Goal: Transaction & Acquisition: Purchase product/service

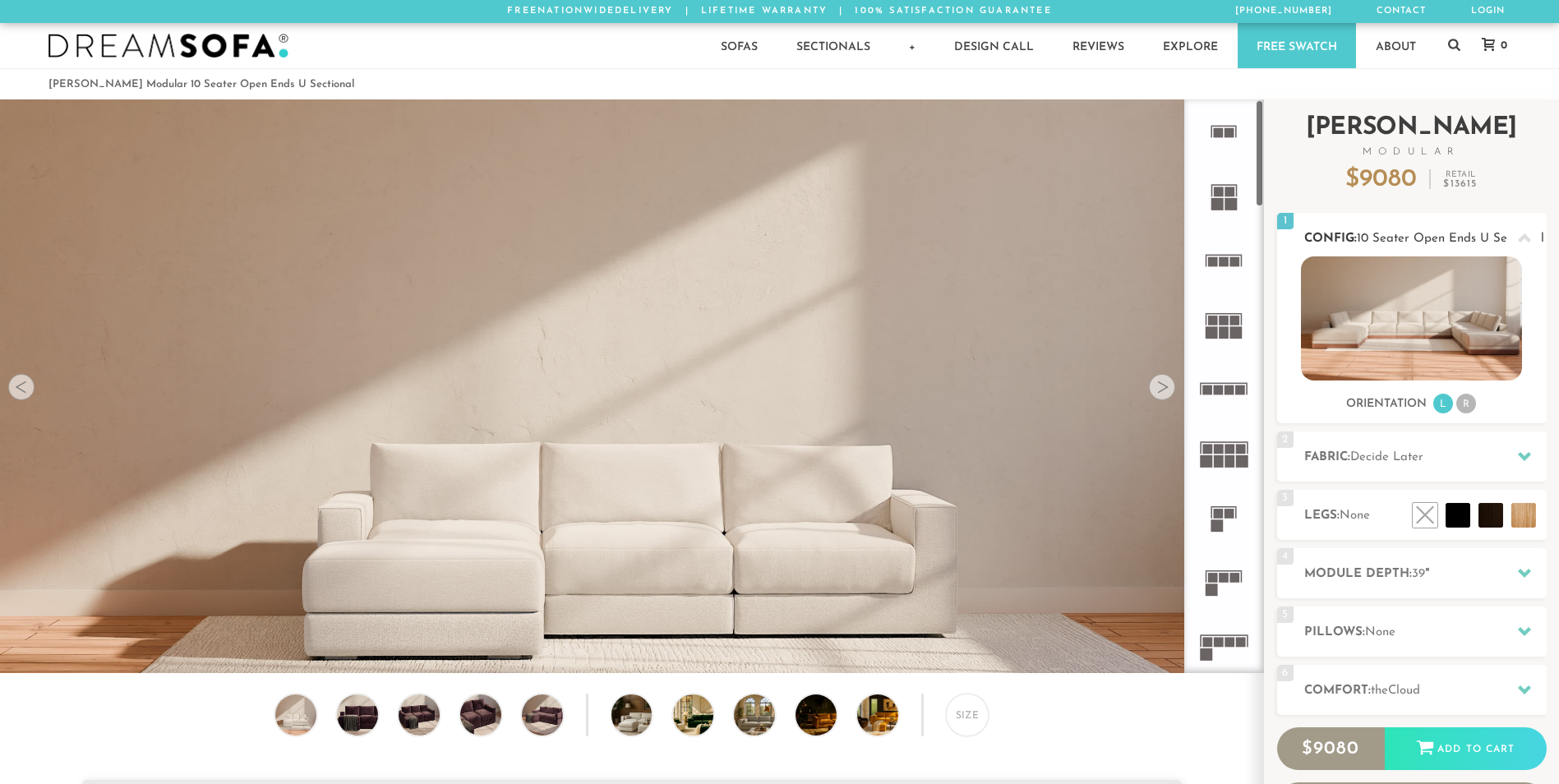
scroll to position [14, 14]
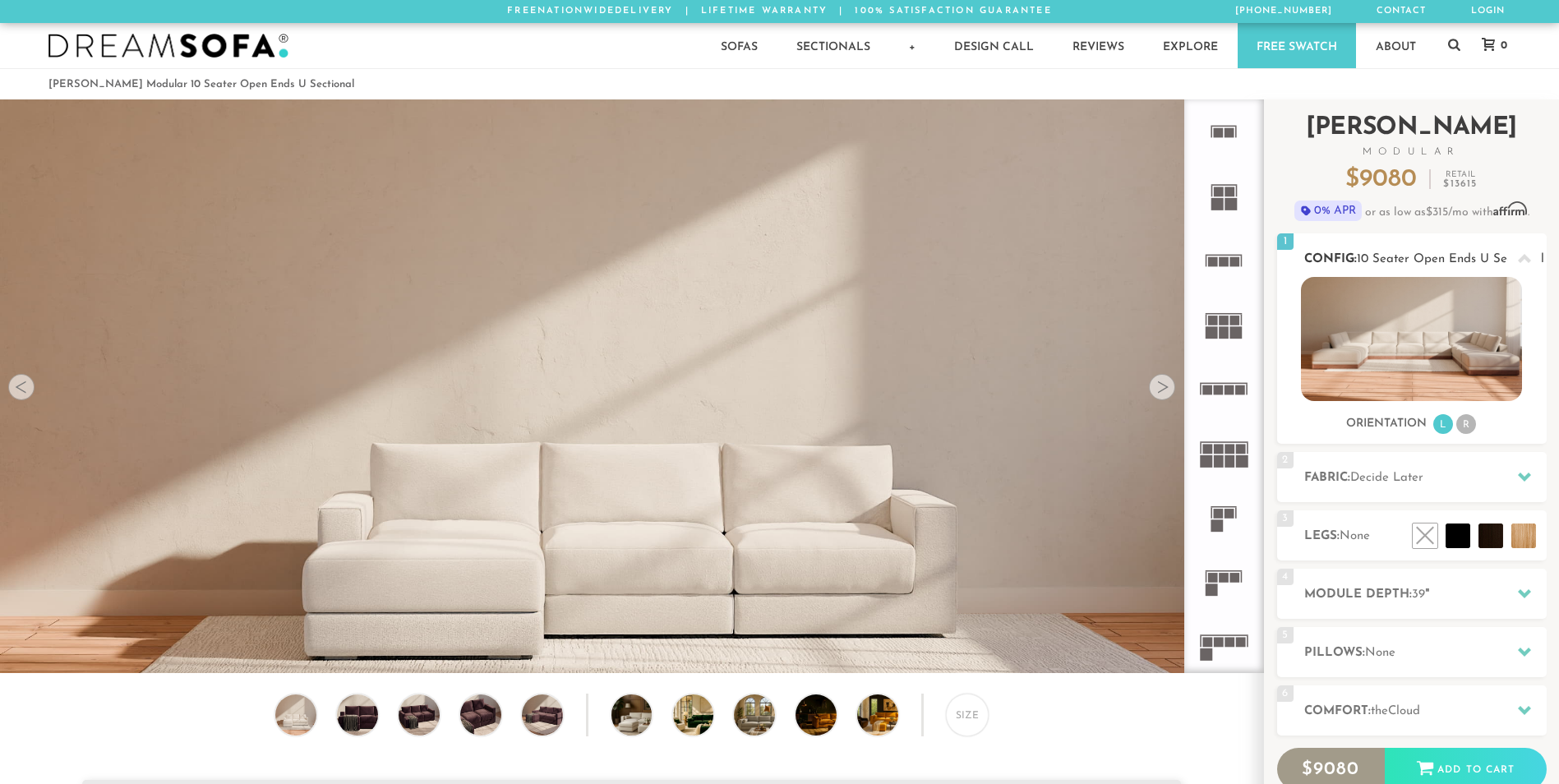
click at [1470, 430] on li "R" at bounding box center [1467, 424] width 20 height 20
click at [1512, 587] on div at bounding box center [1525, 593] width 34 height 33
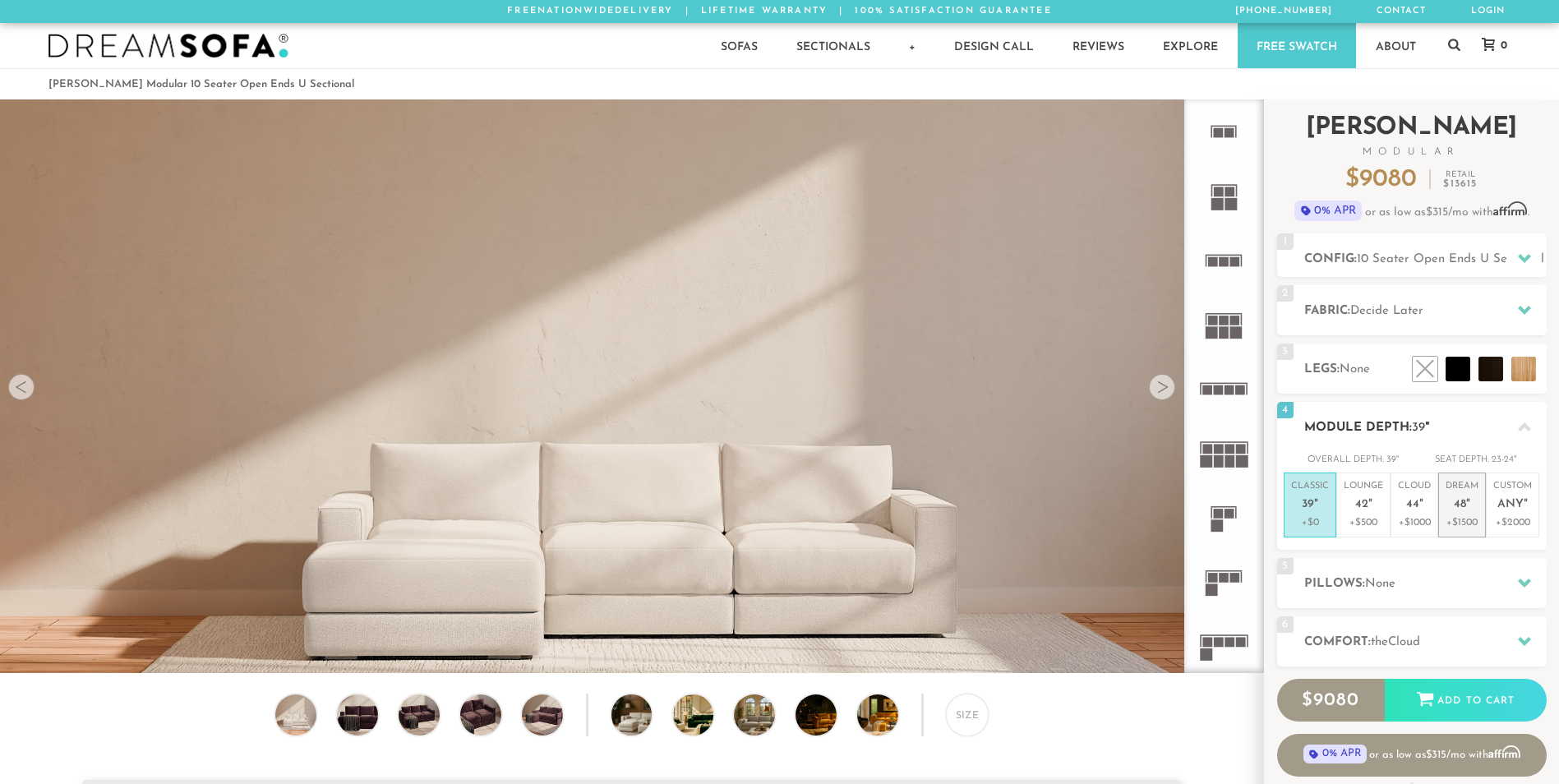
click at [1477, 514] on p "Dream 48 "" at bounding box center [1462, 496] width 33 height 35
click at [1518, 310] on icon at bounding box center [1525, 309] width 14 height 14
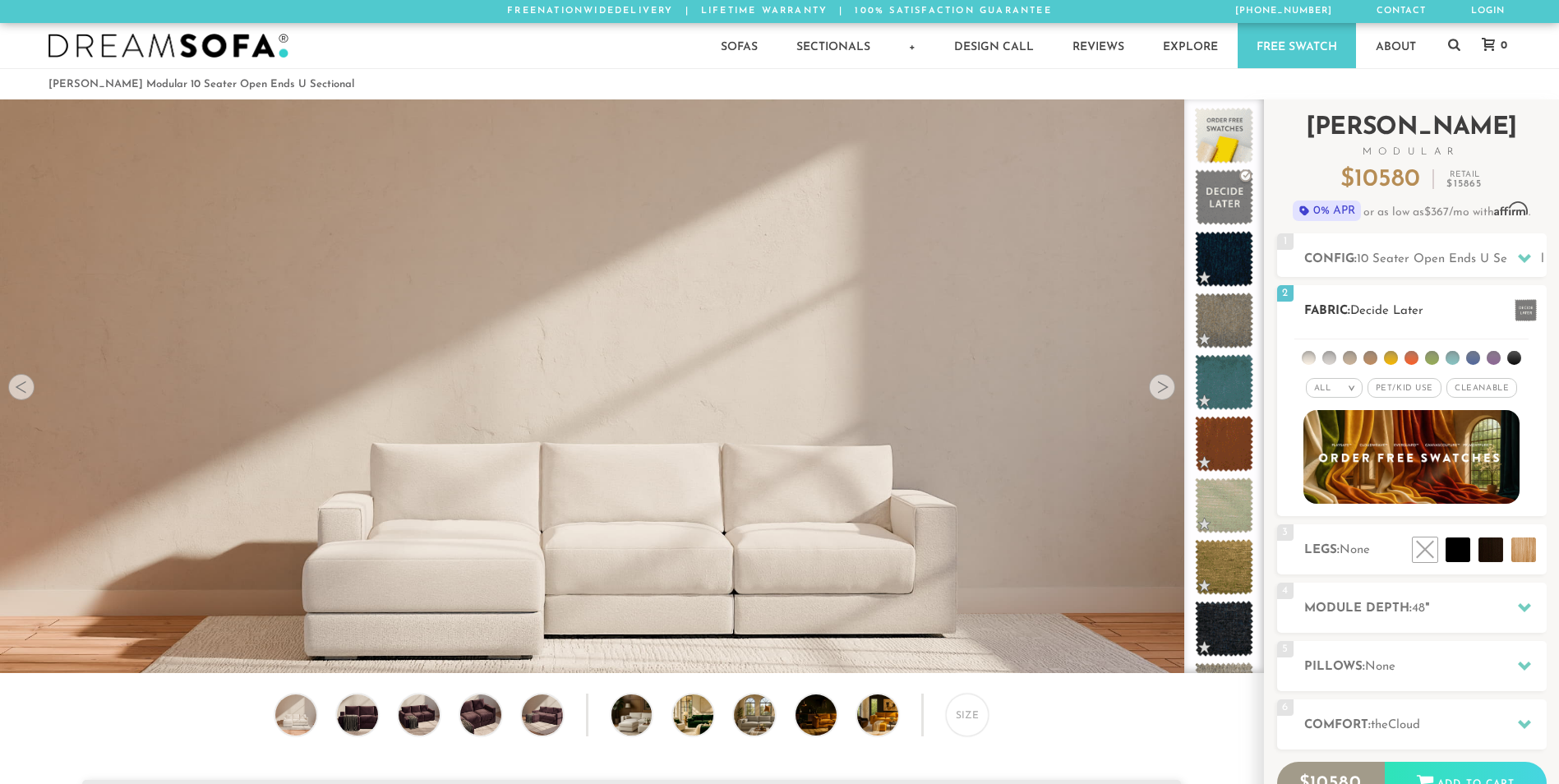
click at [1493, 361] on li at bounding box center [1493, 357] width 14 height 14
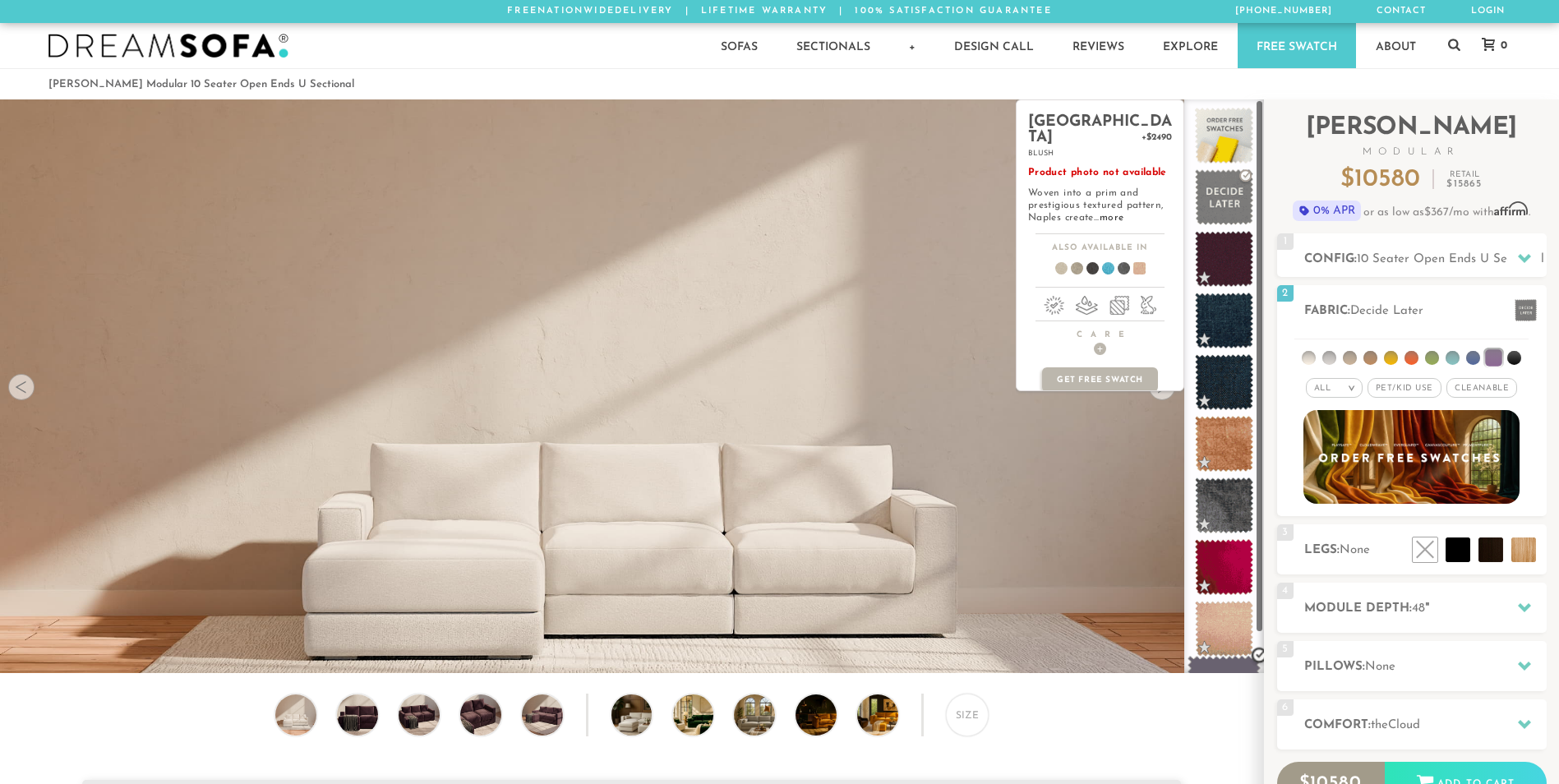
scroll to position [49, 0]
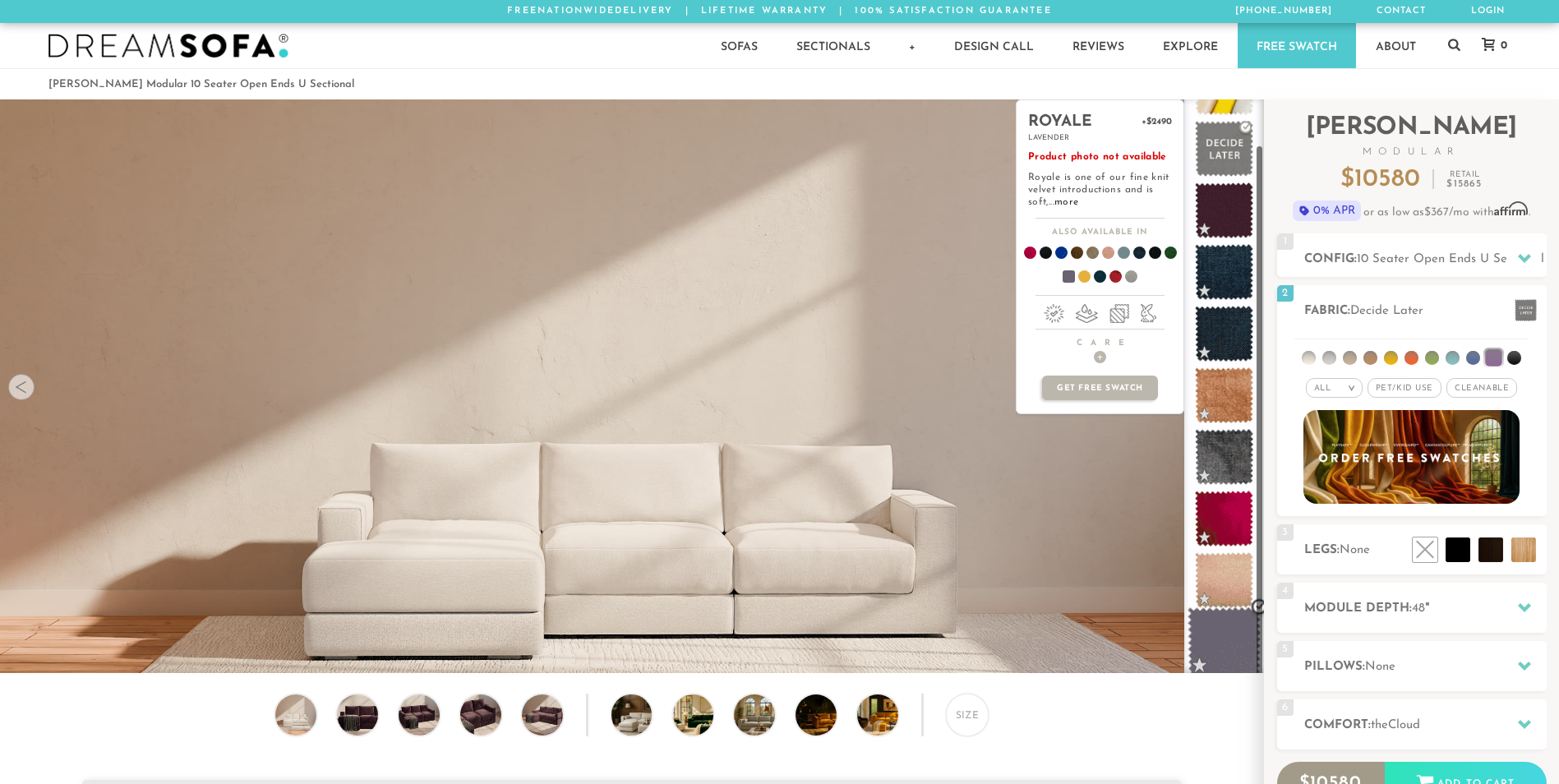
click at [1215, 636] on span at bounding box center [1224, 641] width 73 height 70
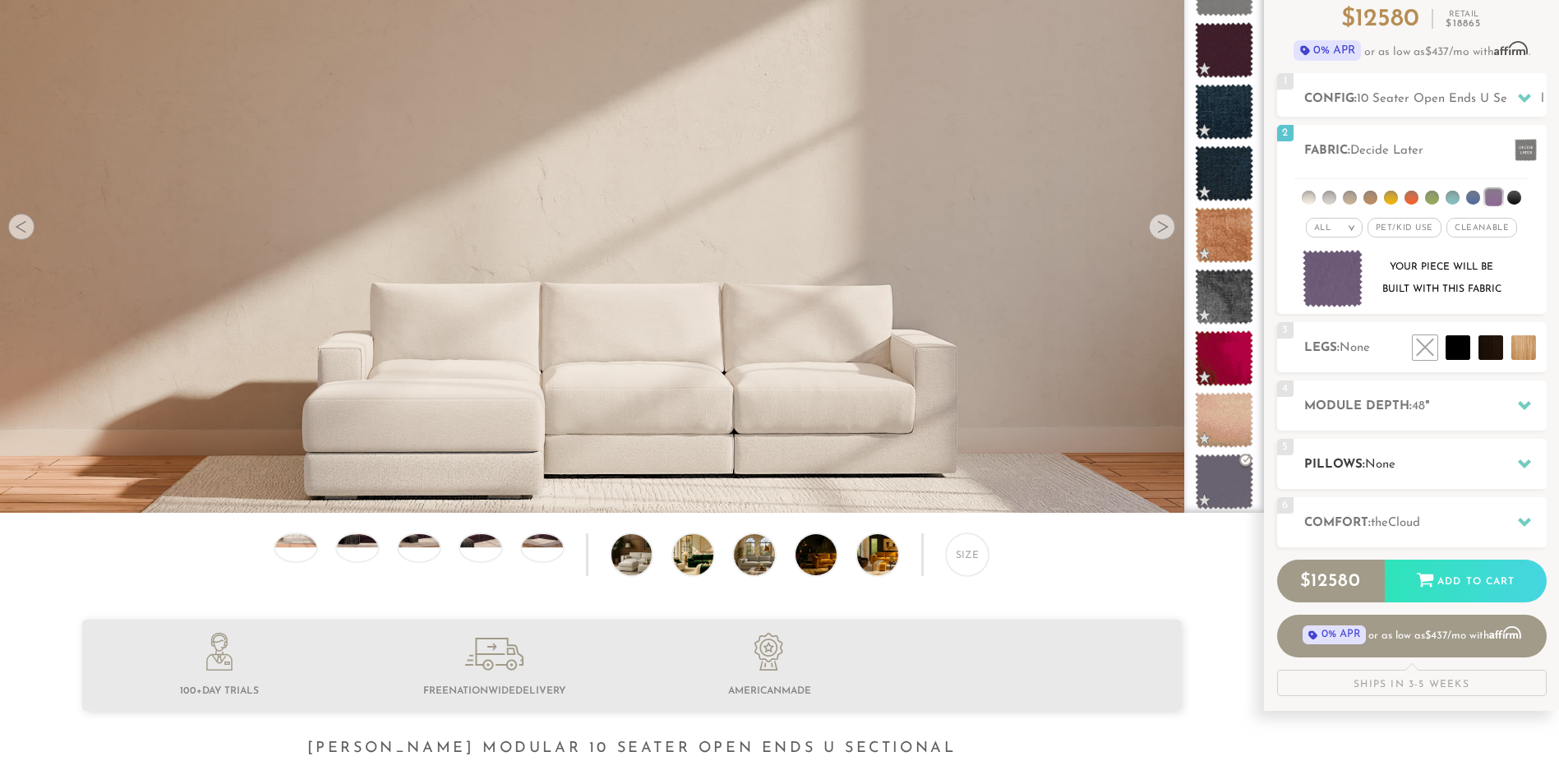
scroll to position [157, 0]
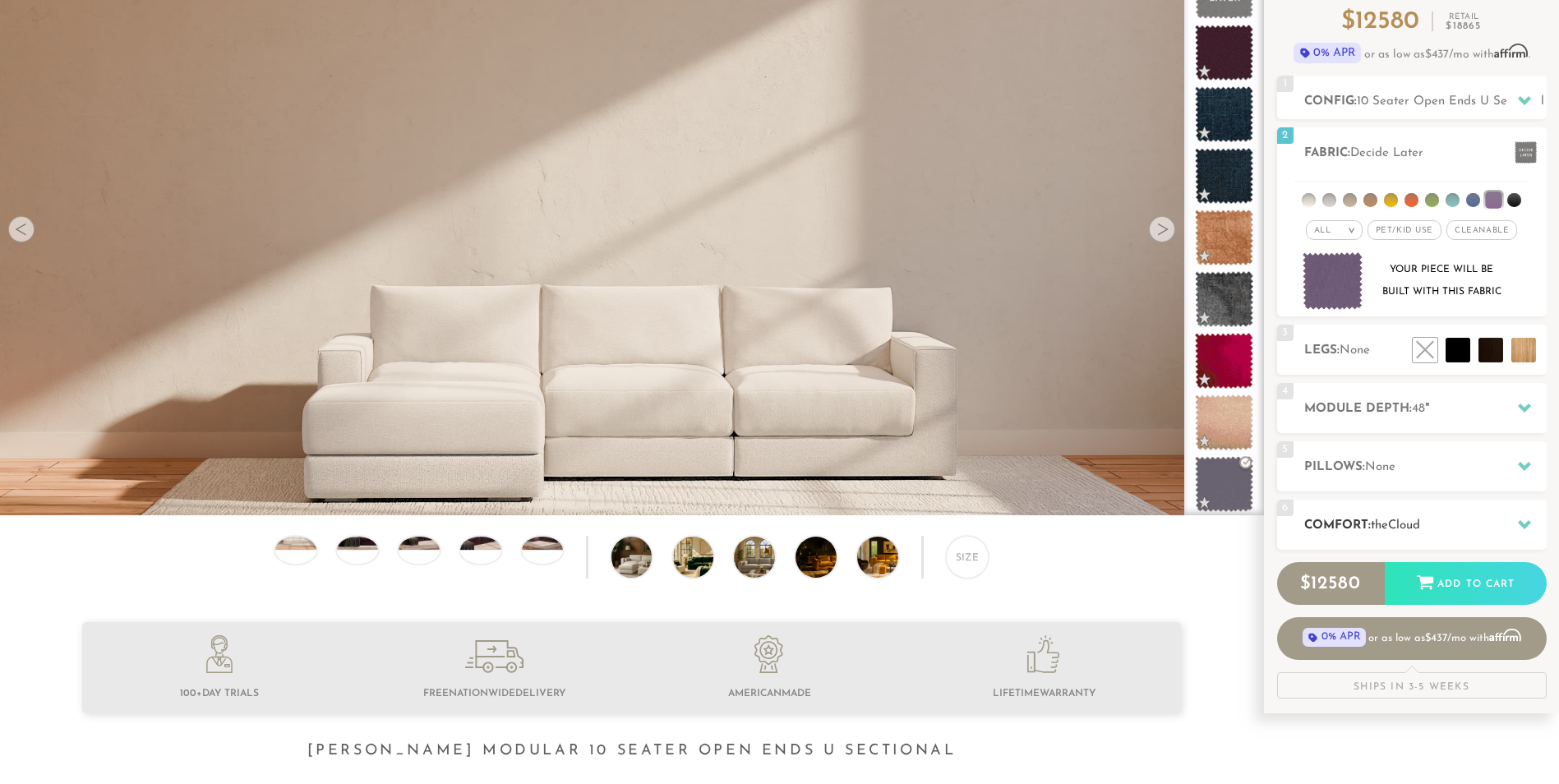
click at [1519, 519] on icon at bounding box center [1525, 524] width 14 height 14
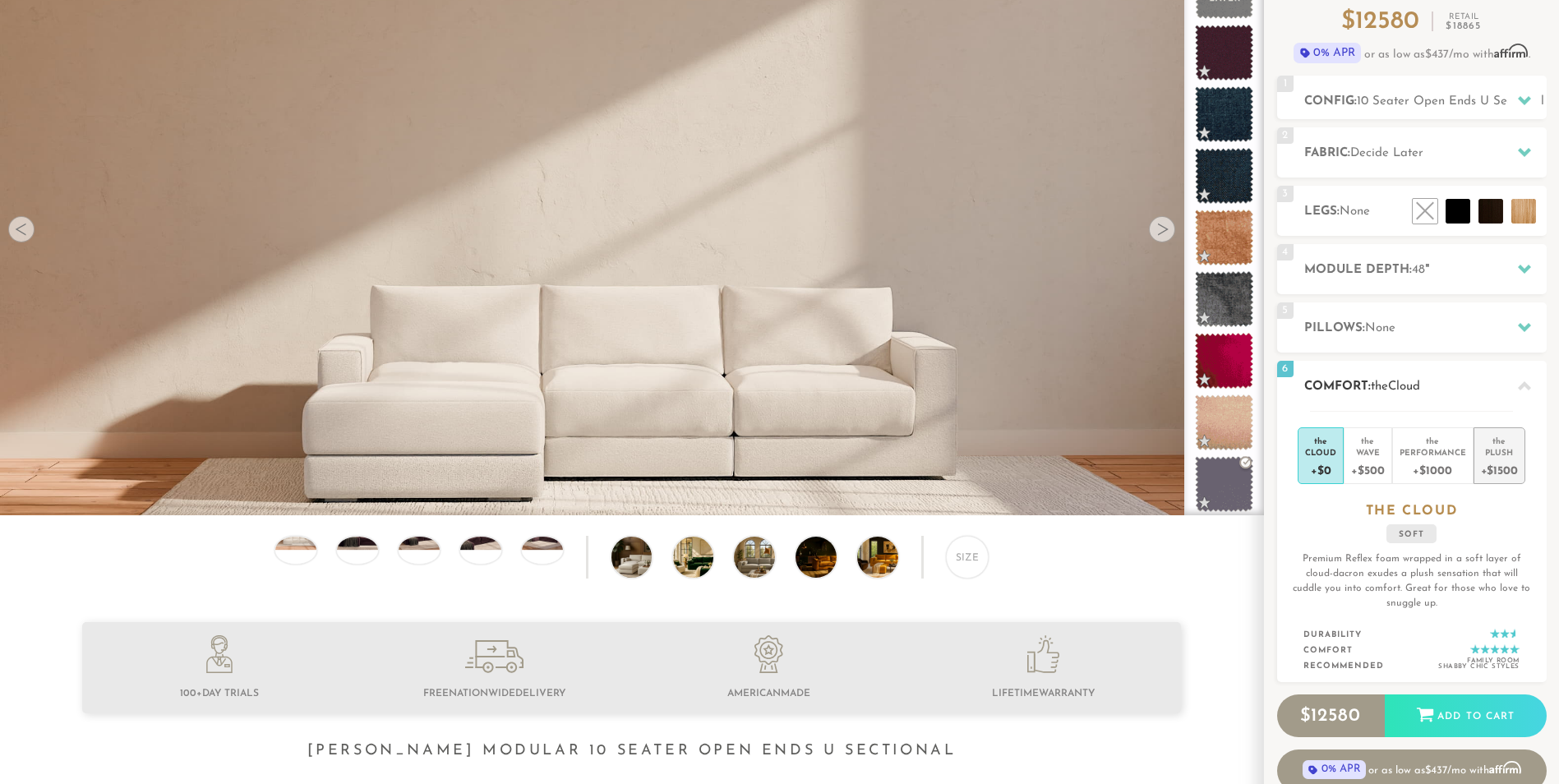
click at [1505, 462] on div "+$1500" at bounding box center [1499, 469] width 37 height 24
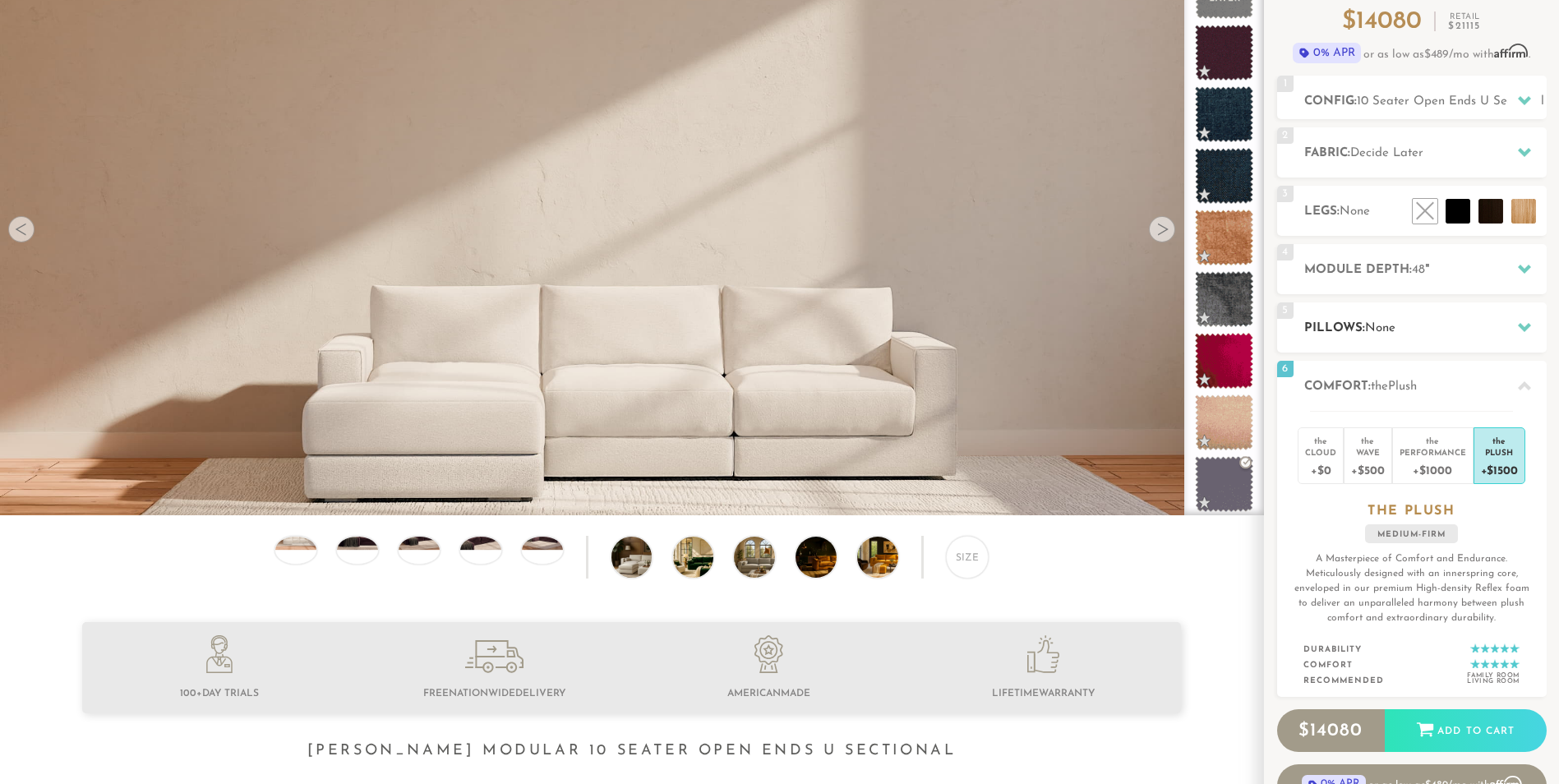
click at [1489, 326] on h2 "Pillows: None" at bounding box center [1426, 327] width 242 height 19
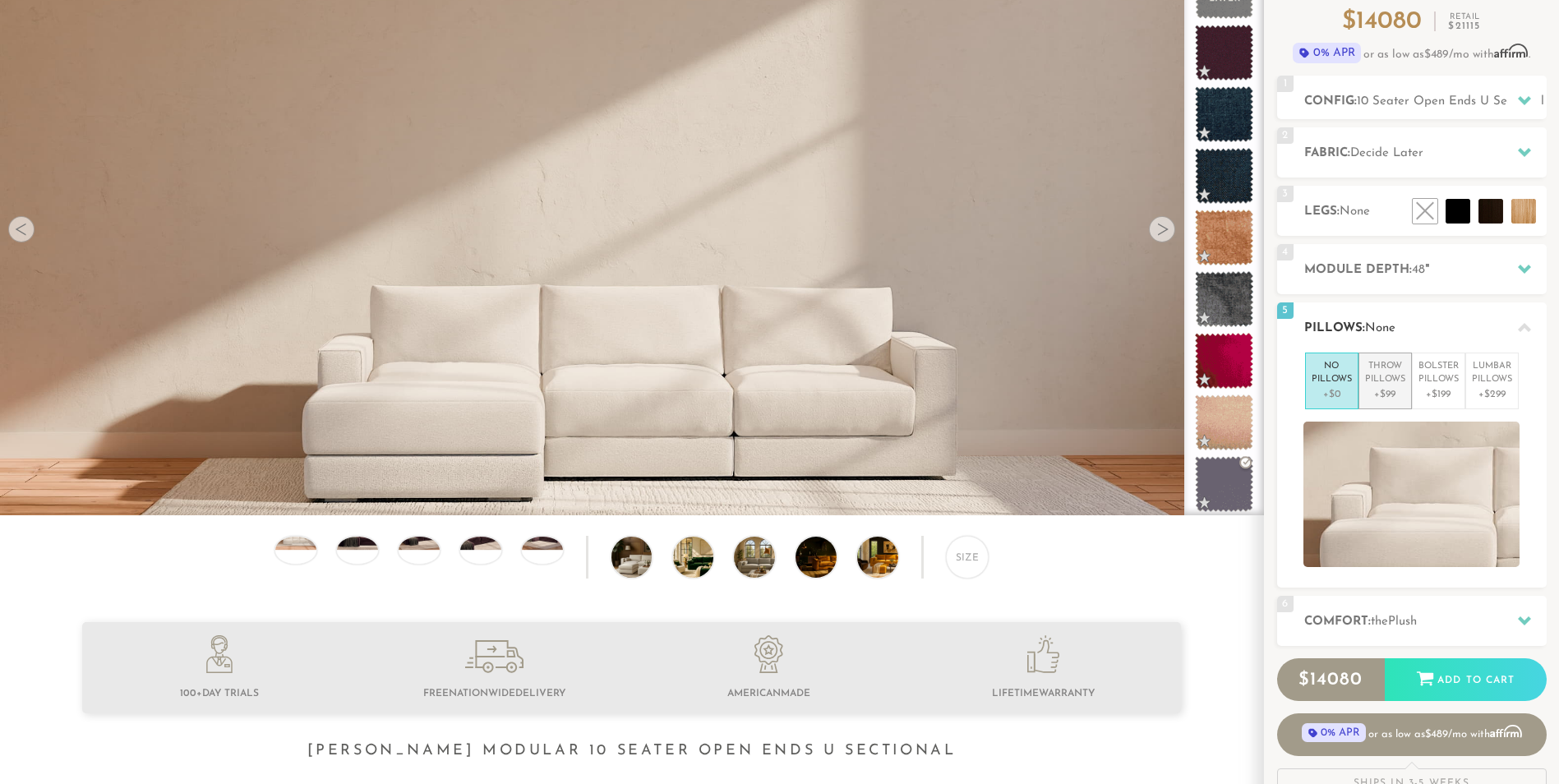
click at [1393, 381] on p "Throw Pillows" at bounding box center [1385, 373] width 41 height 27
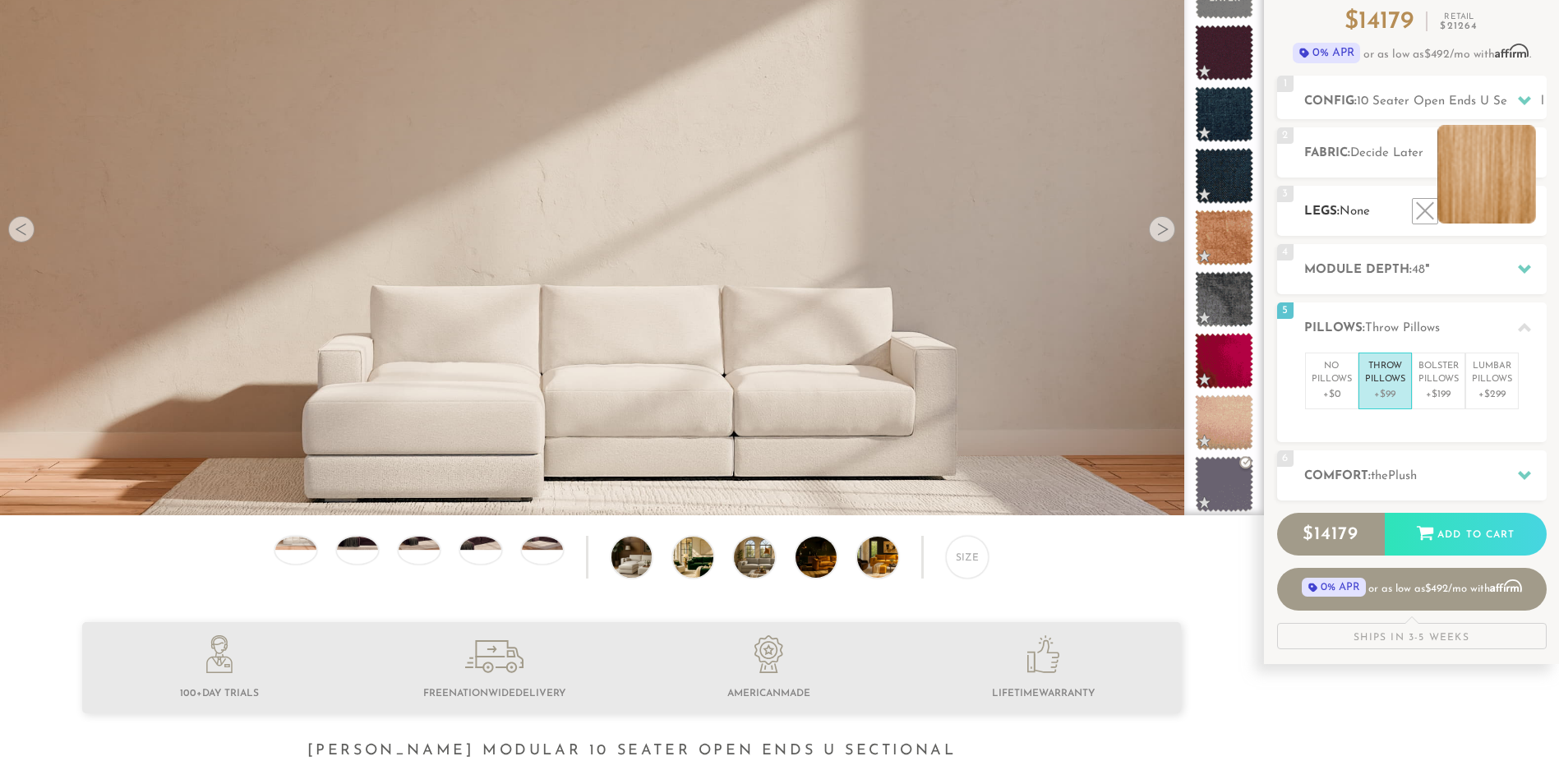
click at [1525, 219] on li at bounding box center [1487, 174] width 99 height 99
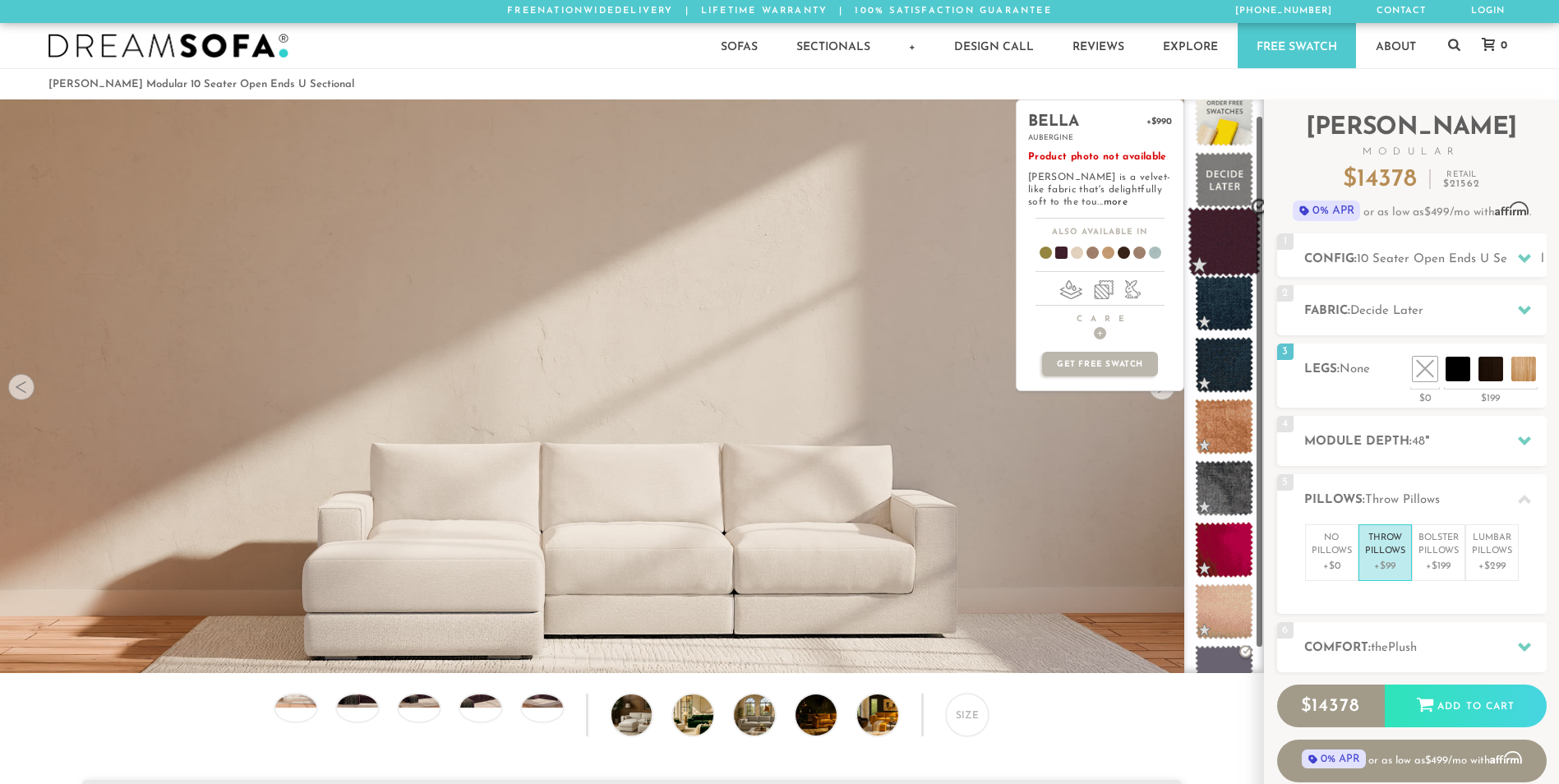
scroll to position [0, 0]
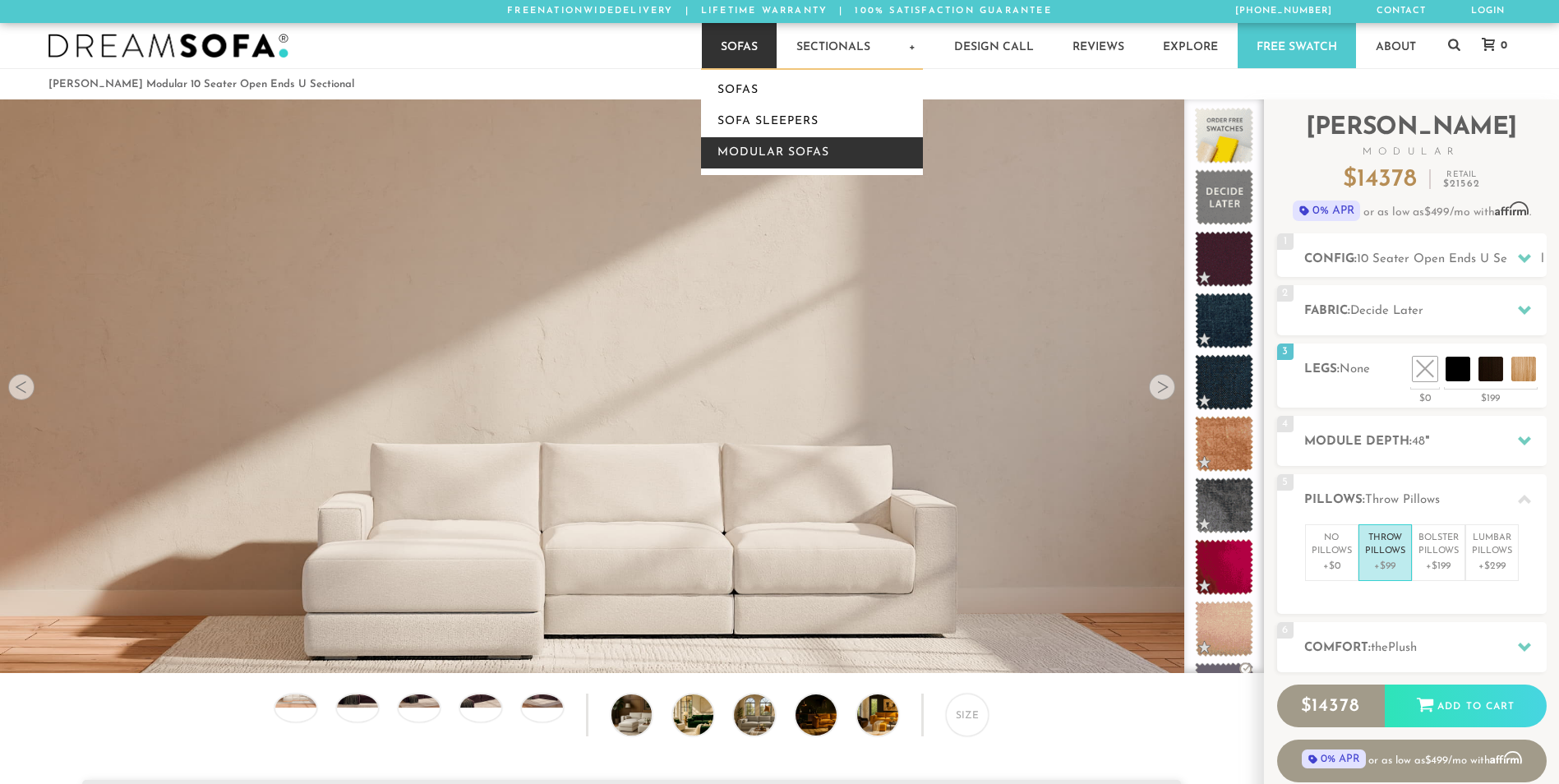
click at [758, 149] on link "Modular Sofas" at bounding box center [812, 153] width 222 height 32
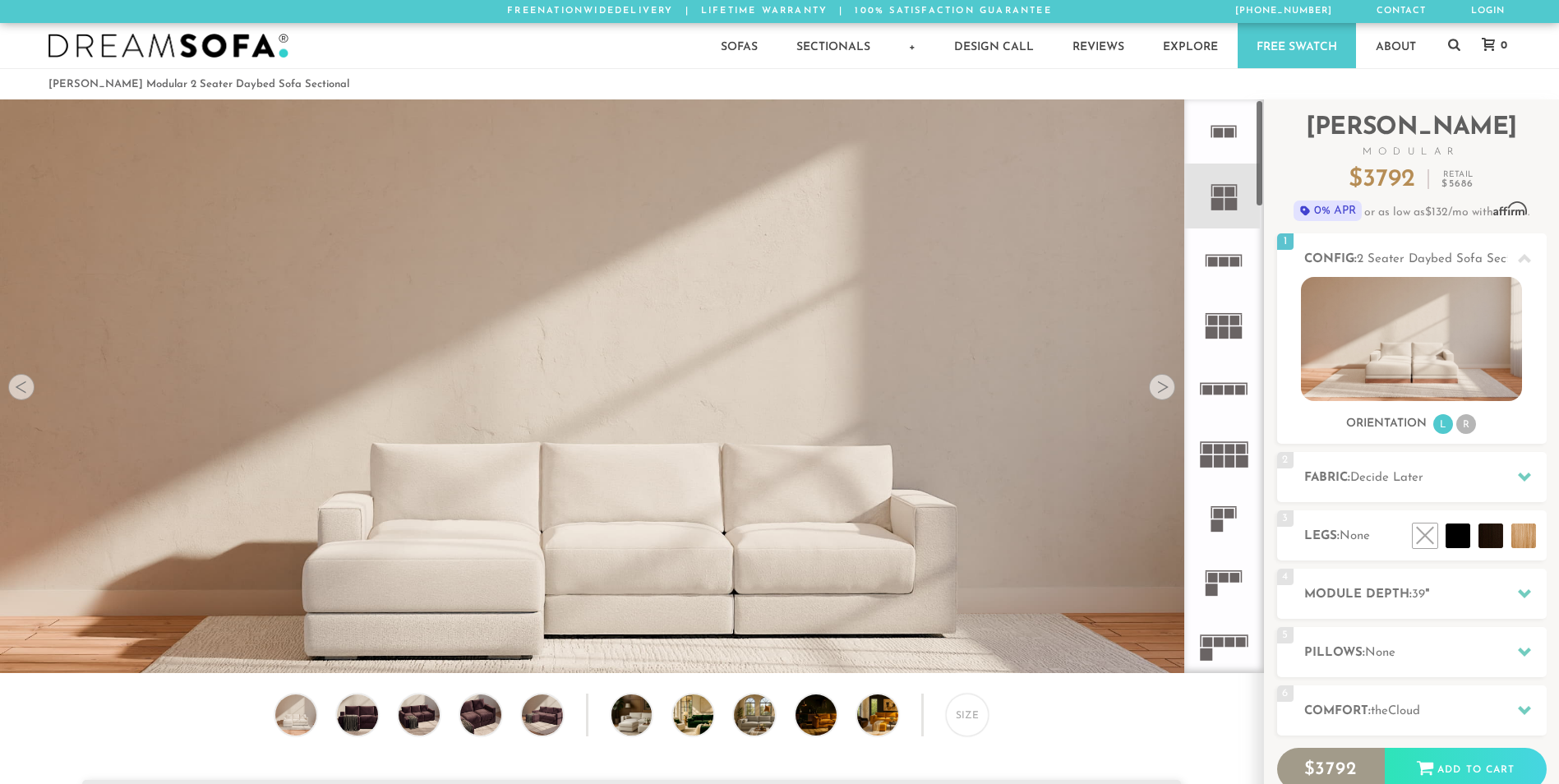
click at [1231, 445] on rect at bounding box center [1229, 449] width 10 height 10
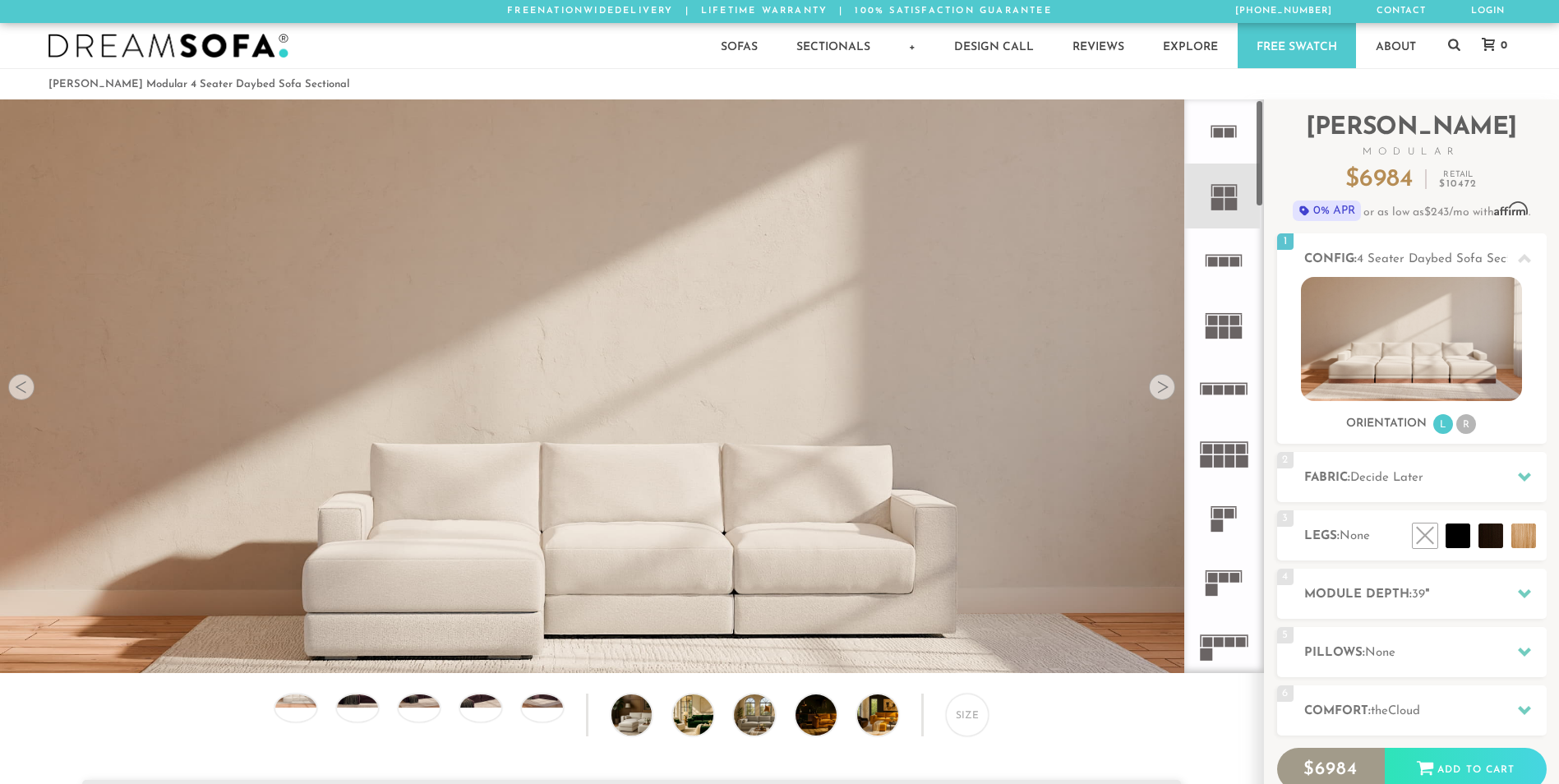
click at [1211, 451] on rect at bounding box center [1208, 449] width 10 height 10
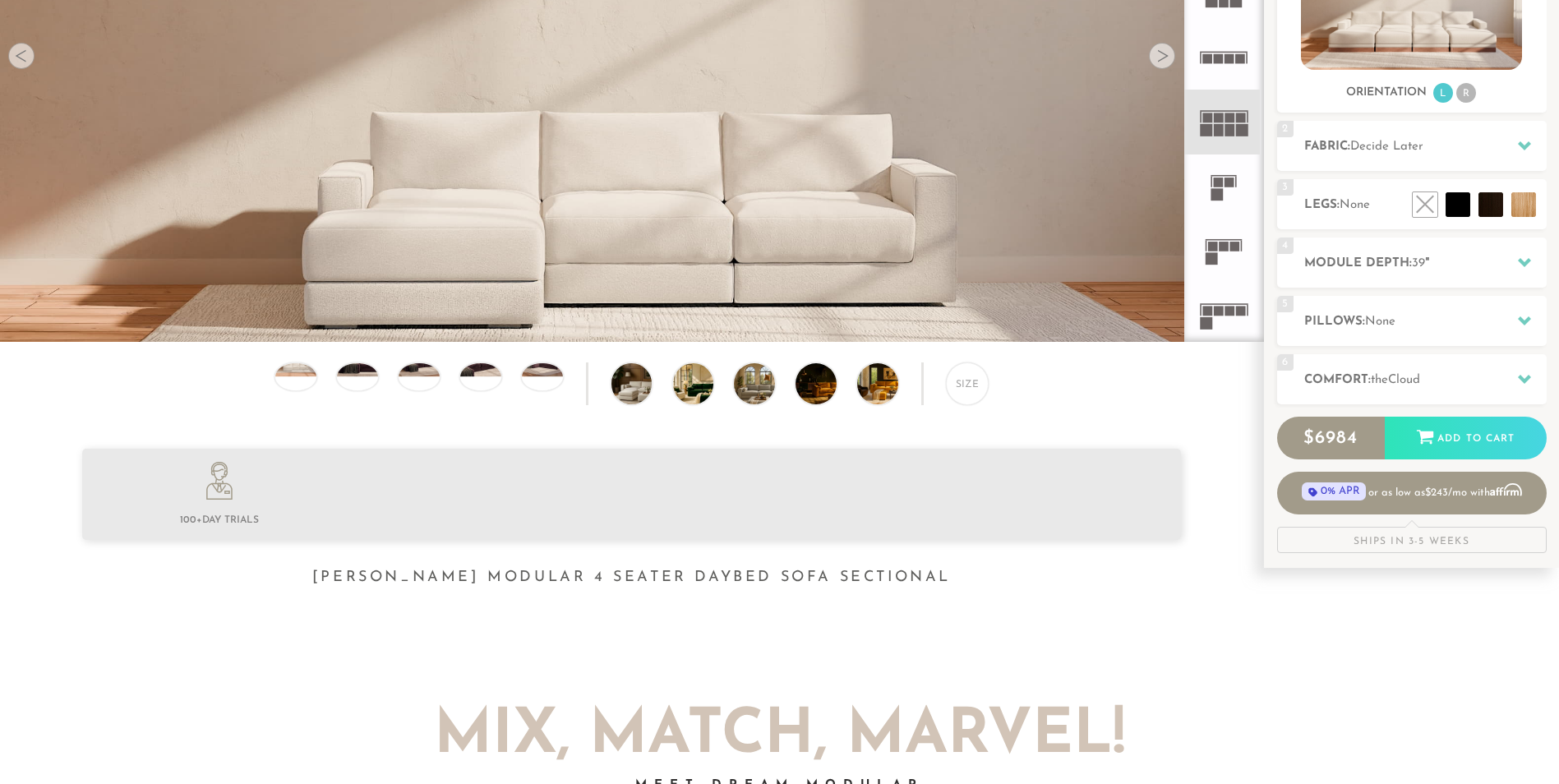
scroll to position [336, 0]
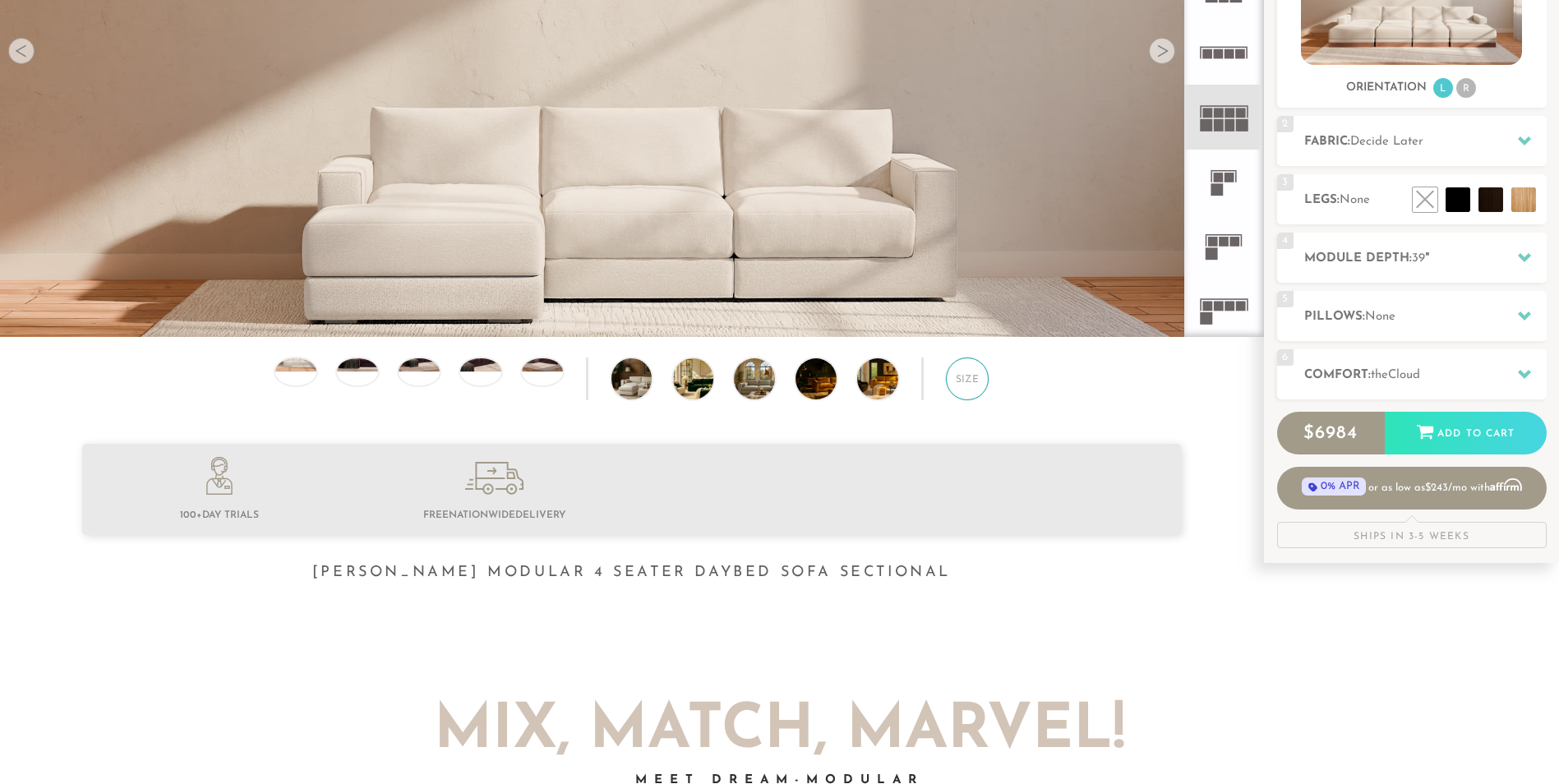
click at [965, 389] on div "Size" at bounding box center [966, 378] width 43 height 43
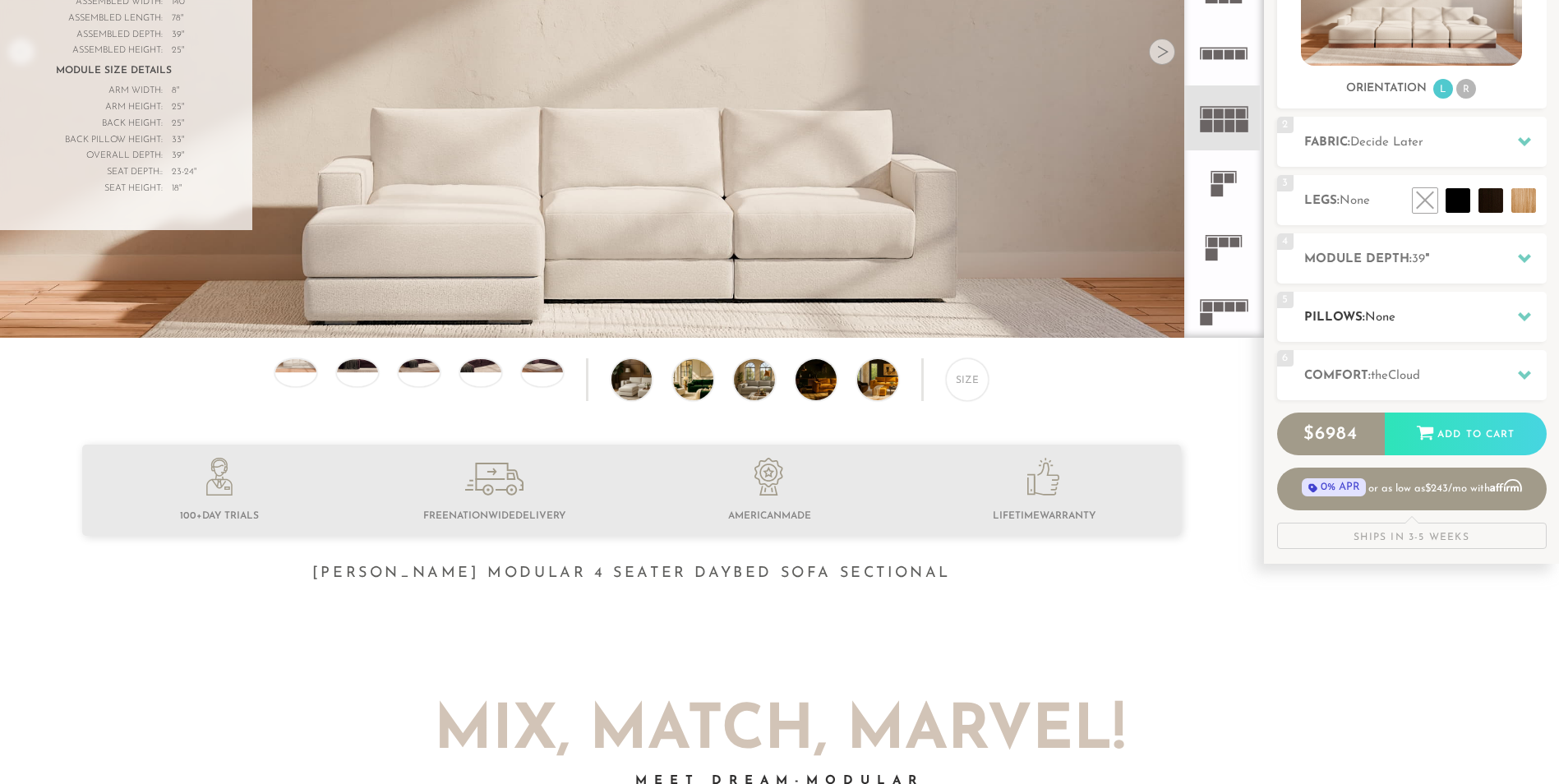
scroll to position [336, 0]
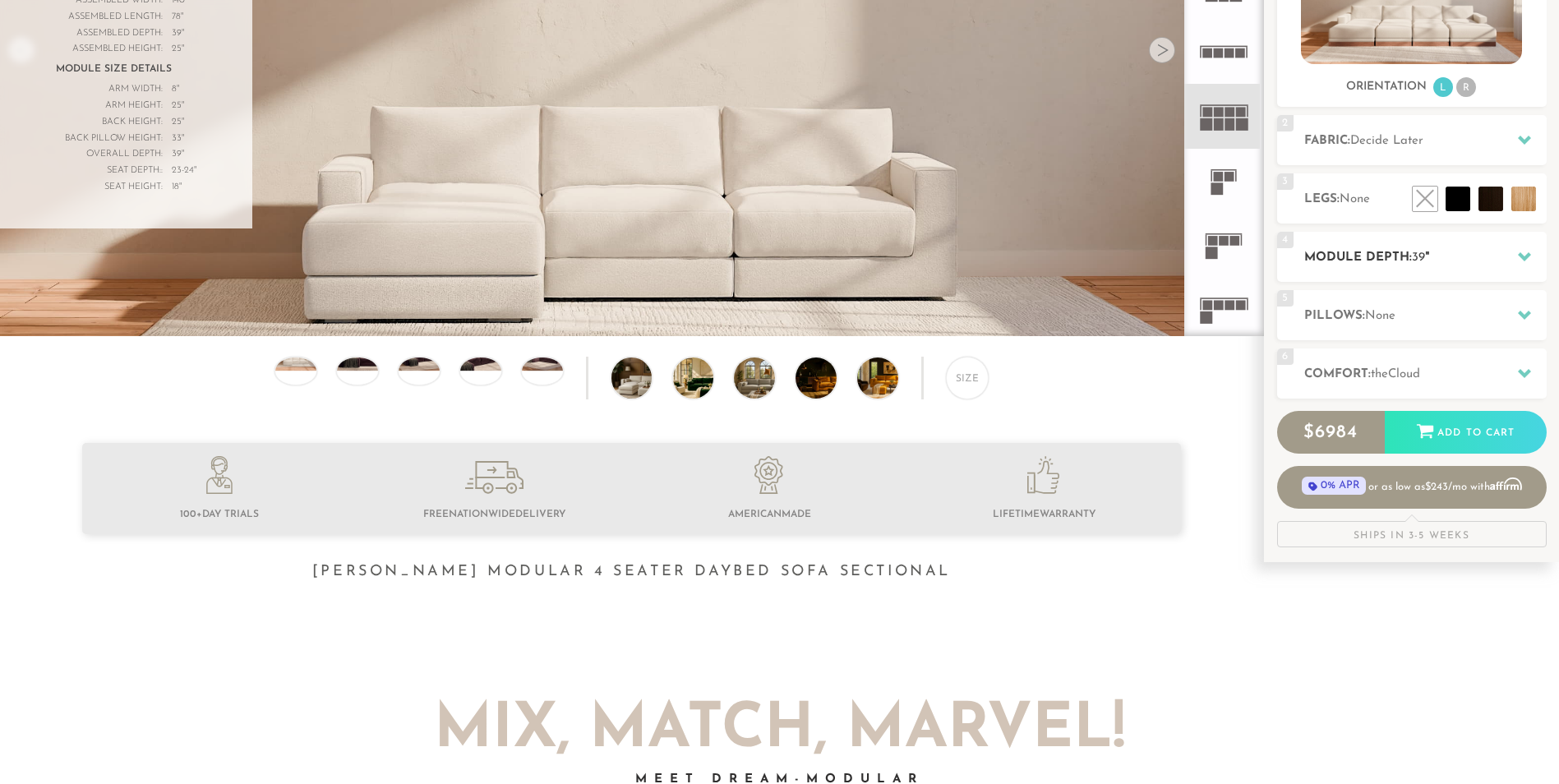
click at [1477, 264] on h2 "Module Depth: 39 "" at bounding box center [1426, 257] width 242 height 19
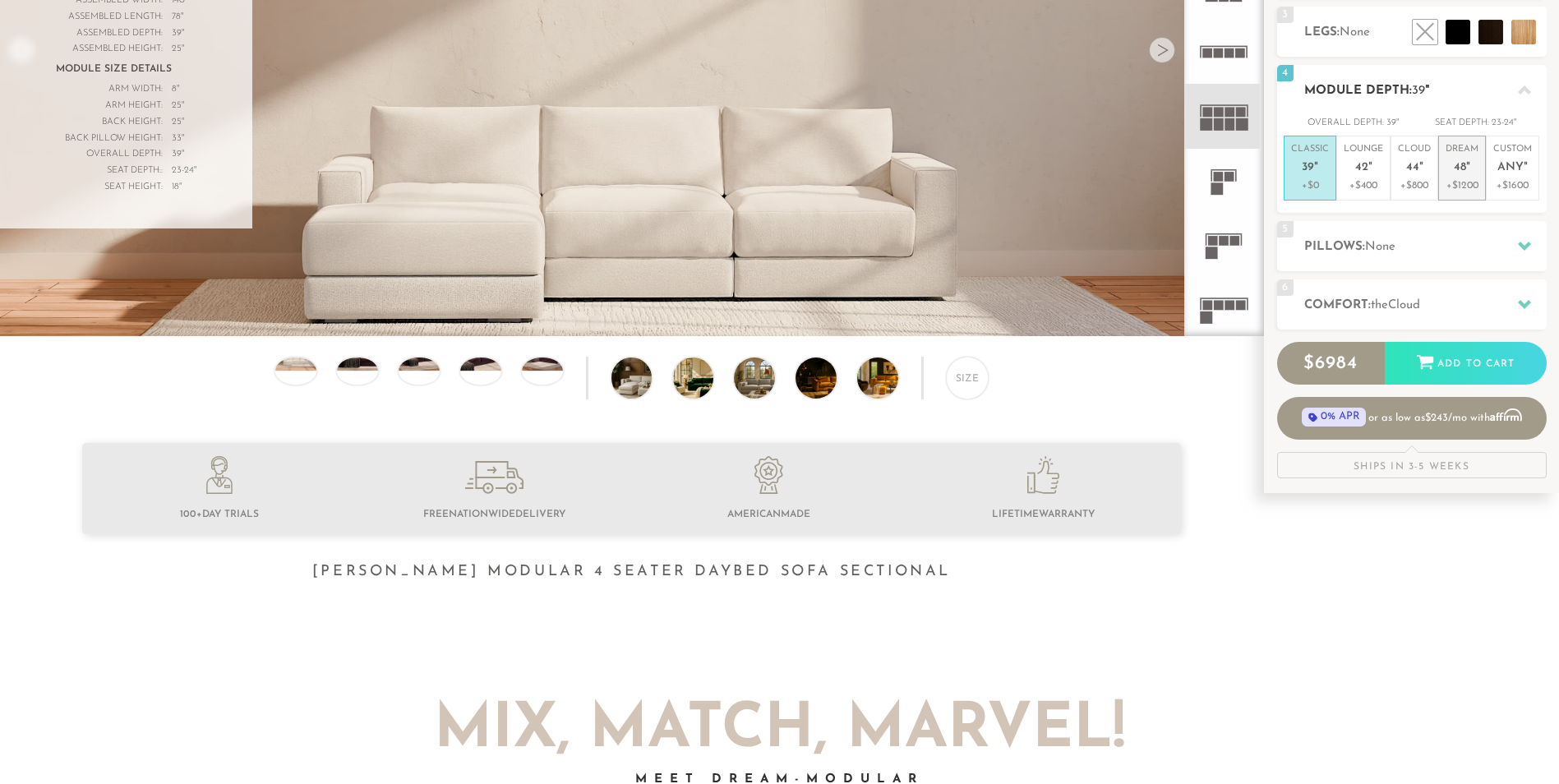
click at [1462, 181] on p "+$1200" at bounding box center [1462, 185] width 33 height 14
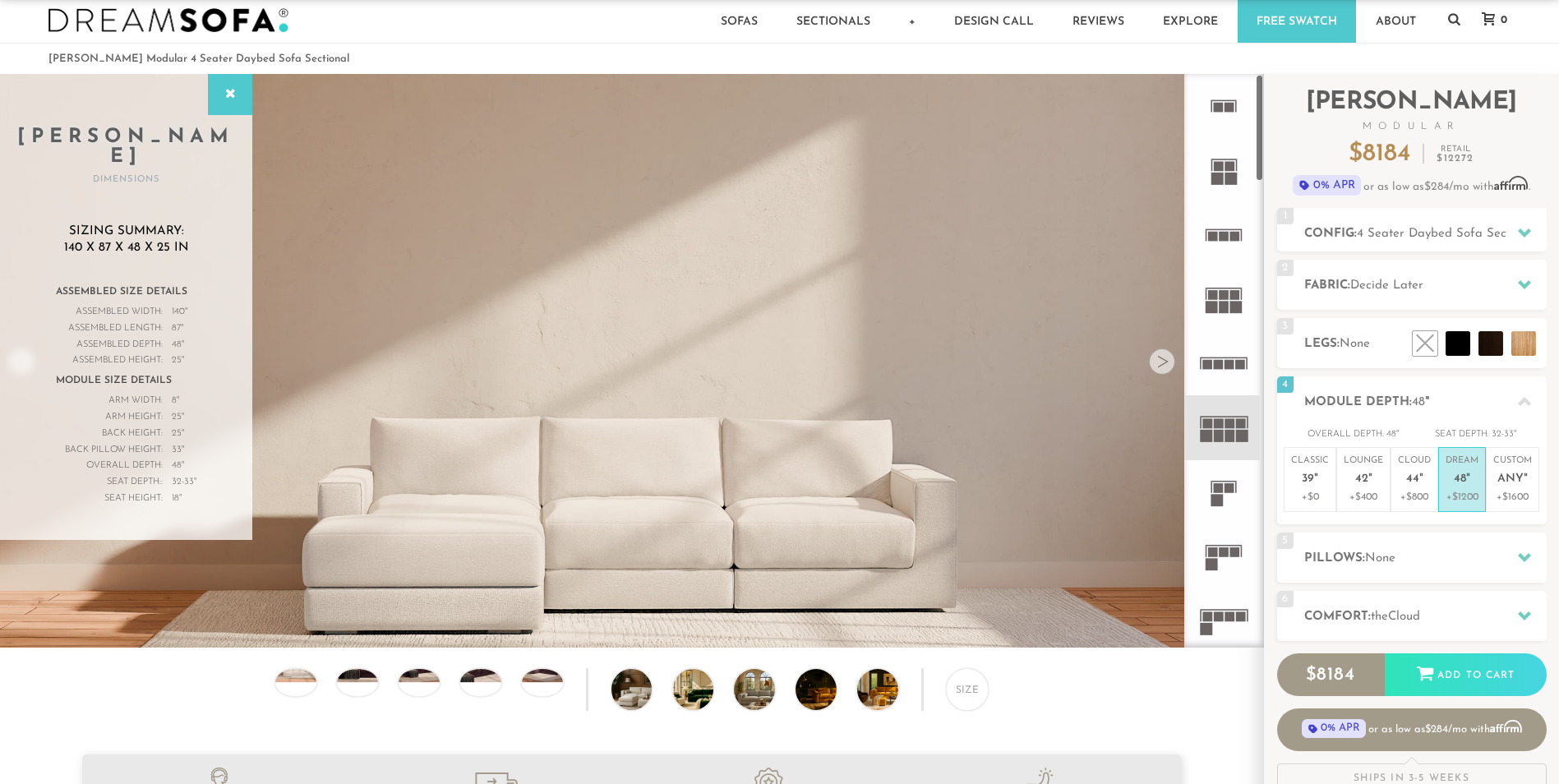
scroll to position [0, 0]
